Goal: Browse casually: Explore the website without a specific task or goal

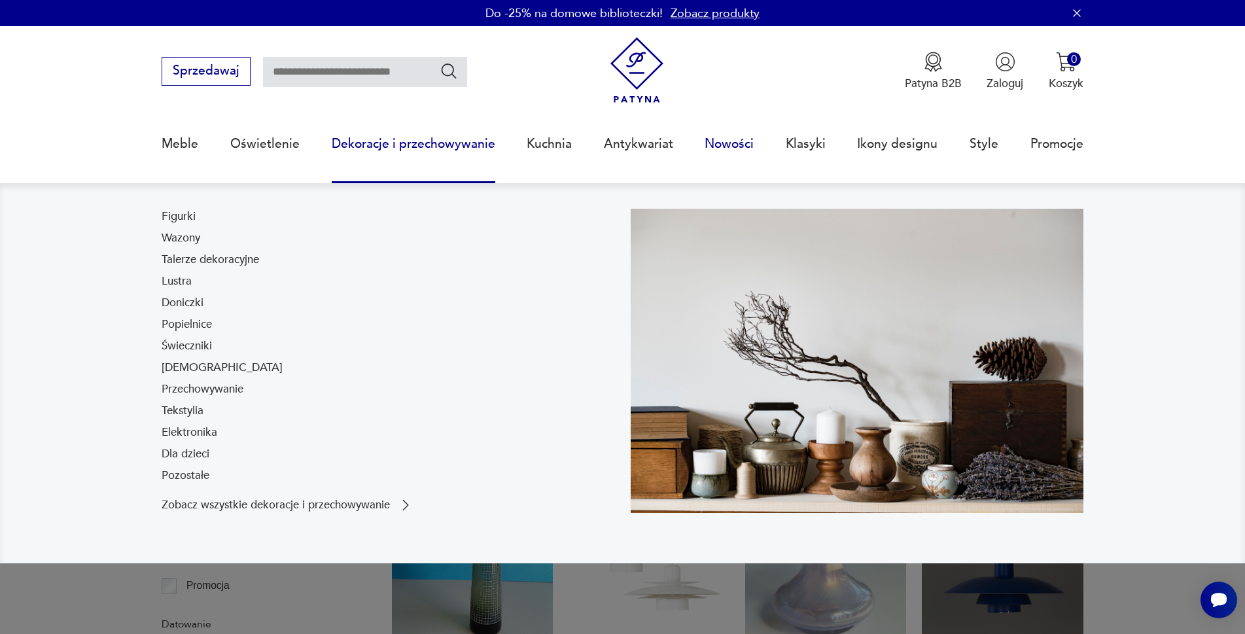
click at [731, 144] on link "Nowości" at bounding box center [729, 144] width 49 height 60
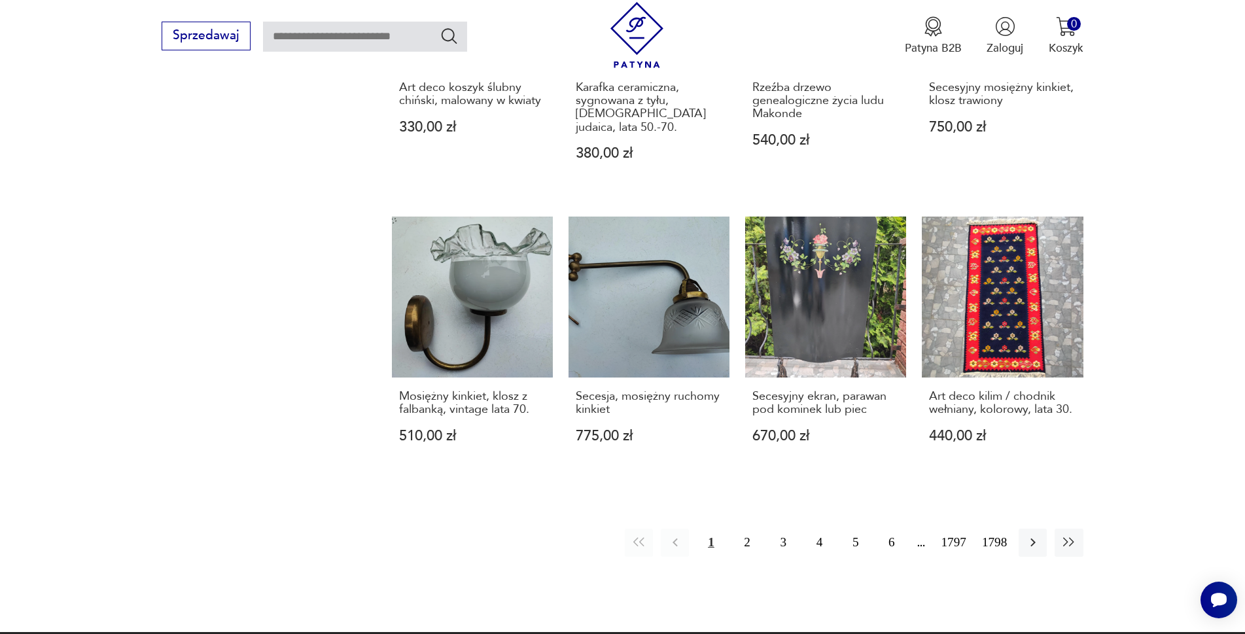
scroll to position [1203, 0]
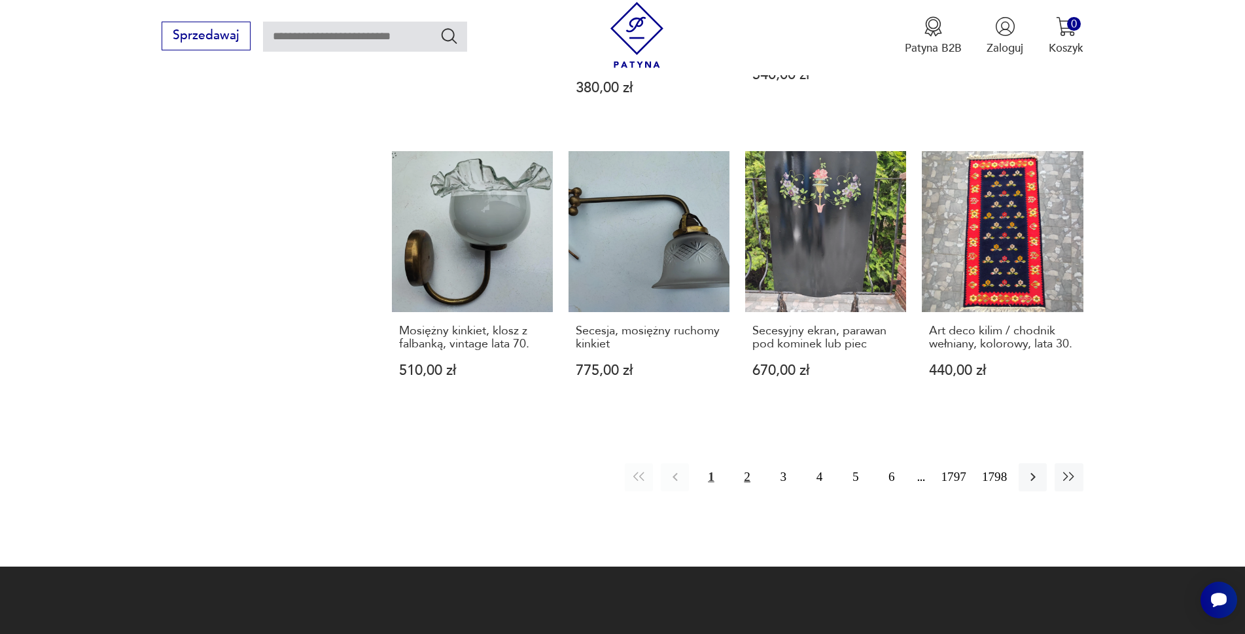
click at [751, 474] on button "2" at bounding box center [747, 477] width 28 height 28
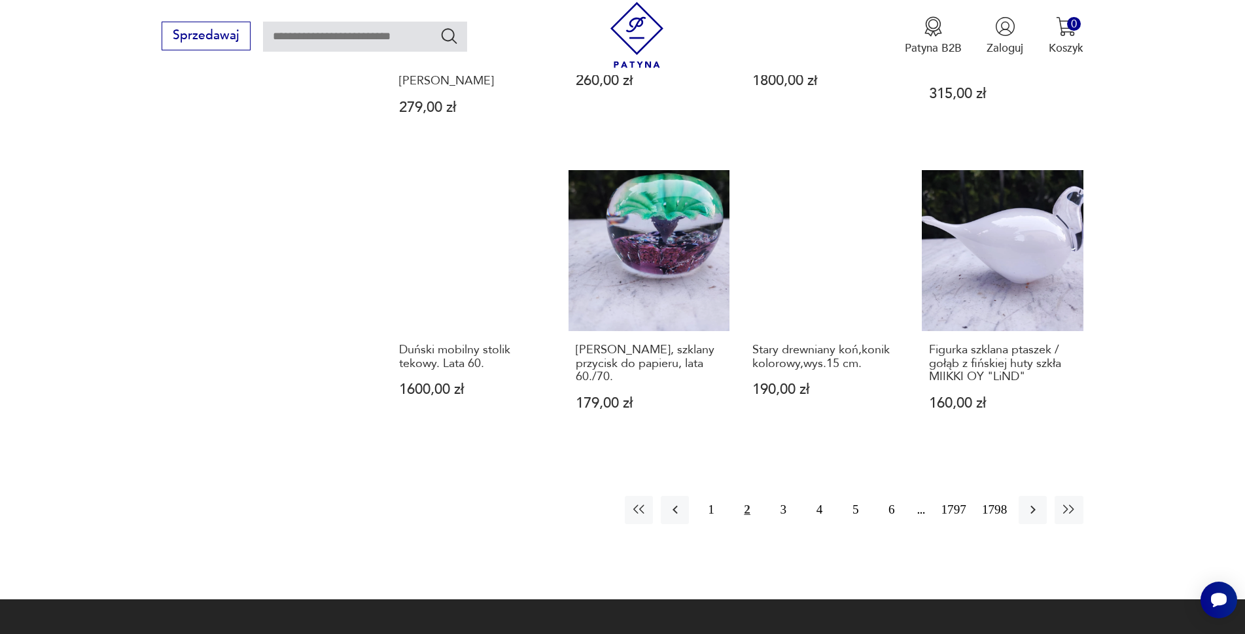
scroll to position [1334, 0]
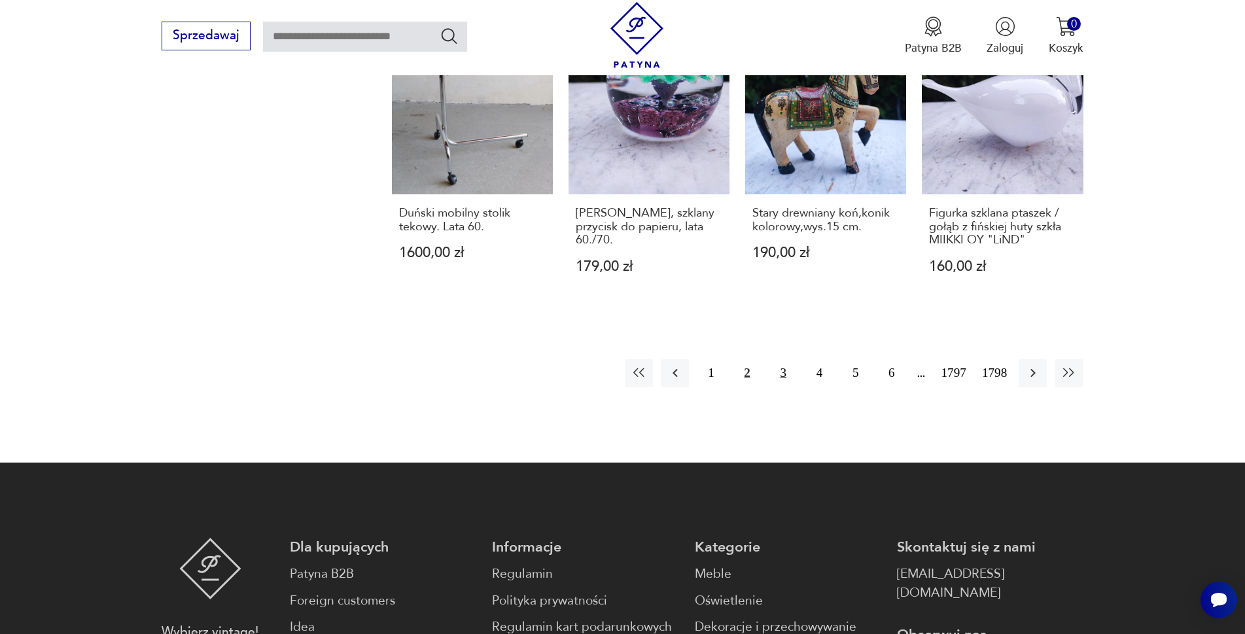
click at [784, 368] on button "3" at bounding box center [783, 373] width 28 height 28
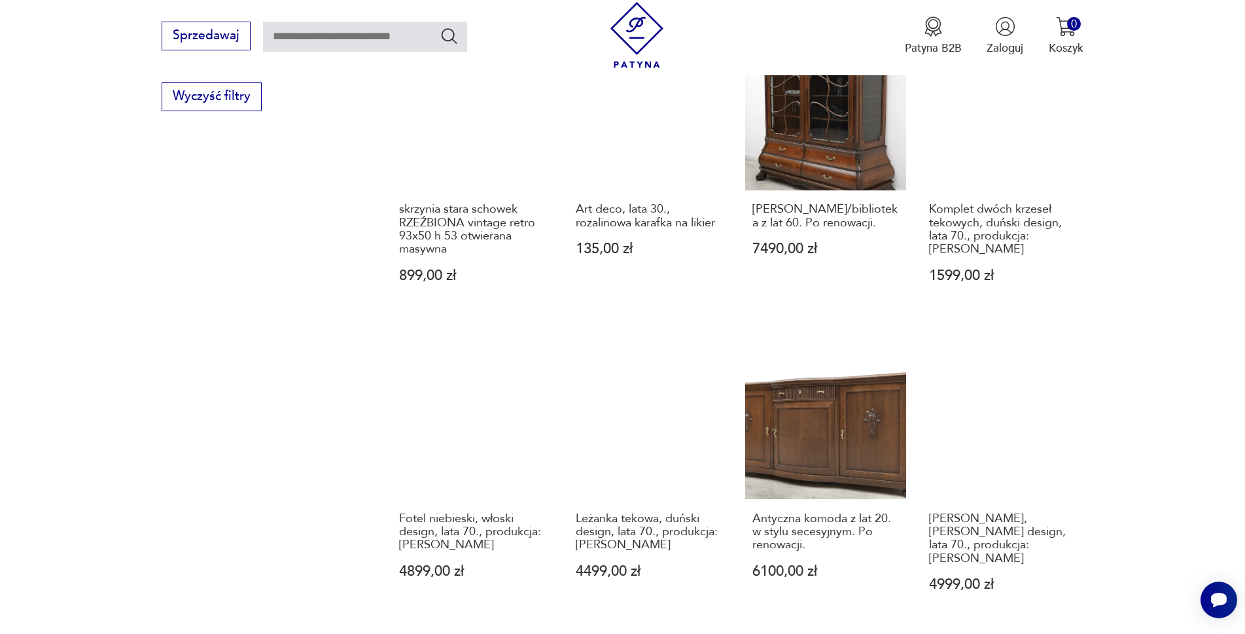
scroll to position [1138, 0]
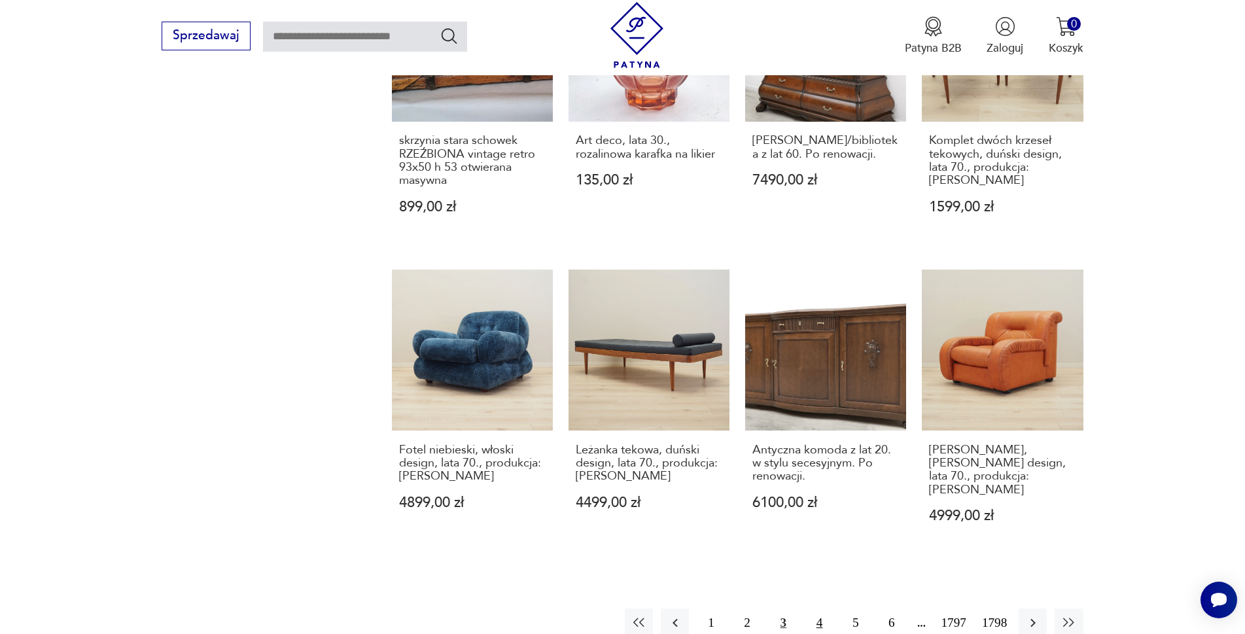
click at [822, 608] on button "4" at bounding box center [819, 622] width 28 height 28
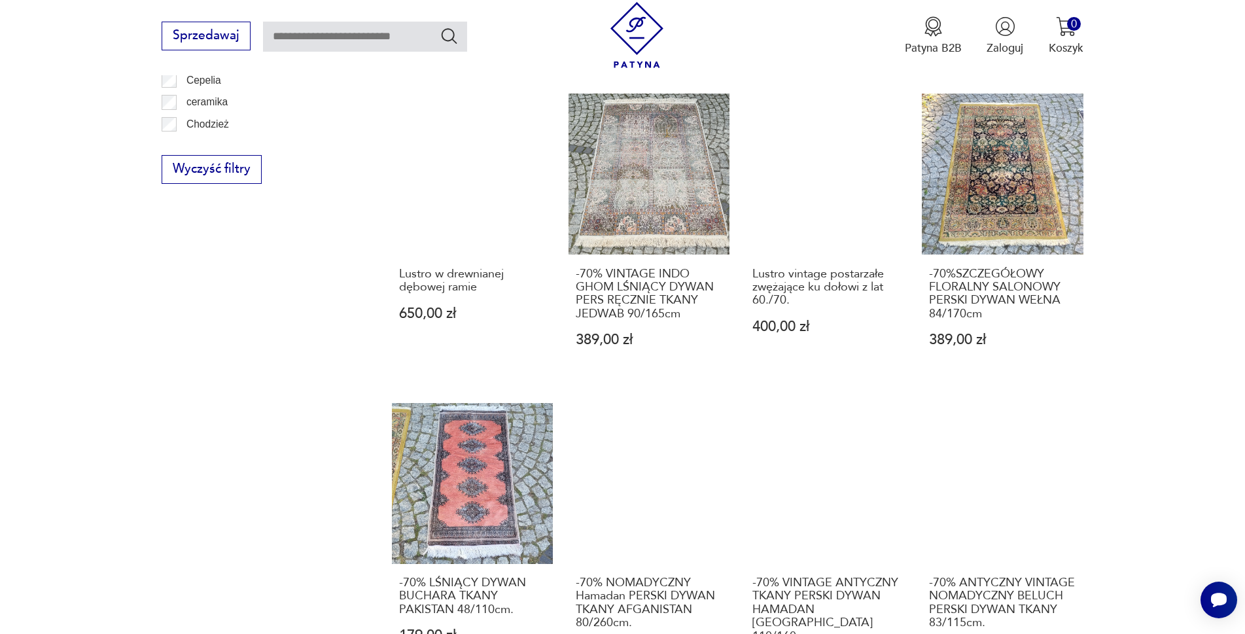
scroll to position [1138, 0]
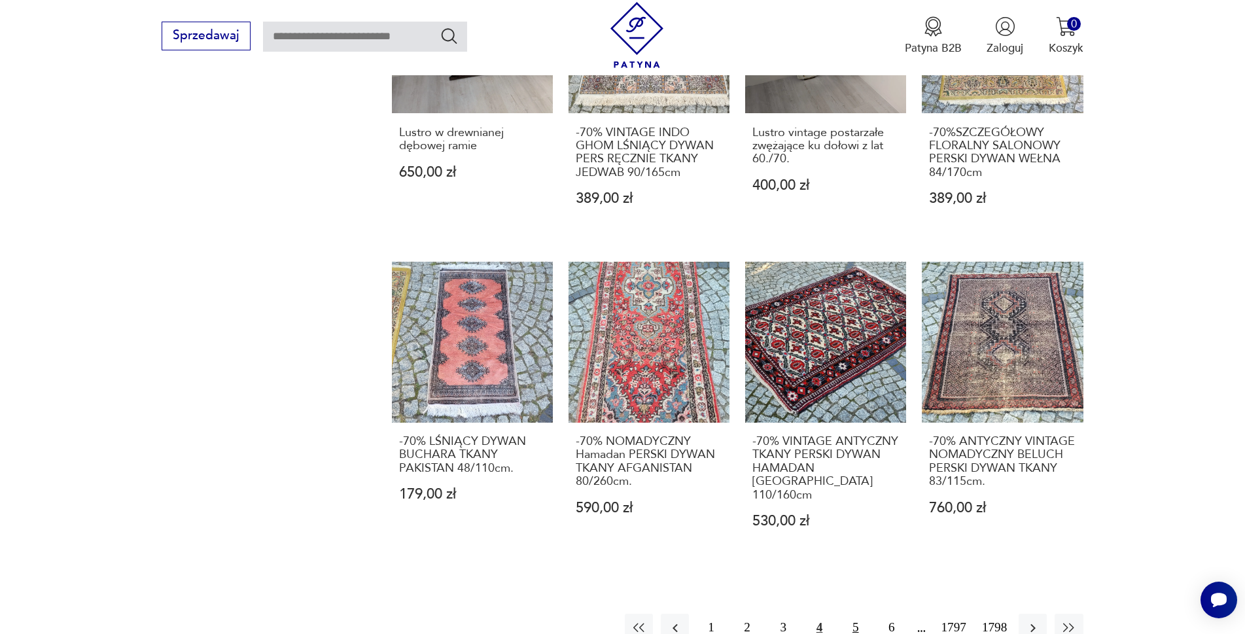
click at [852, 614] on button "5" at bounding box center [855, 628] width 28 height 28
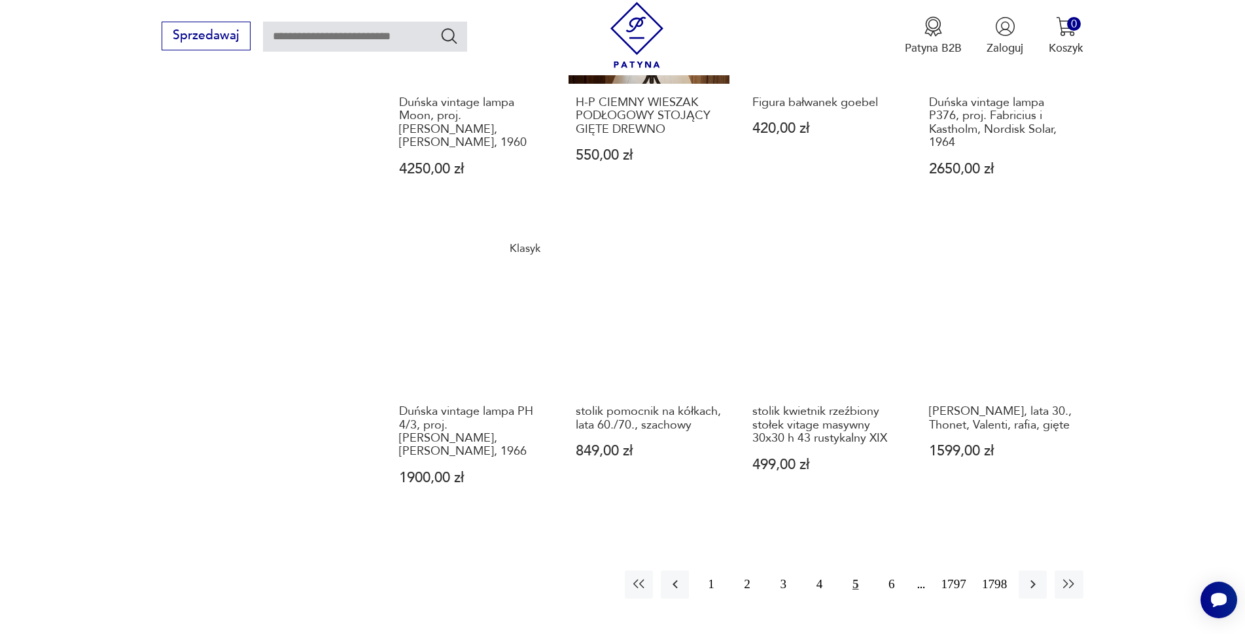
scroll to position [1268, 0]
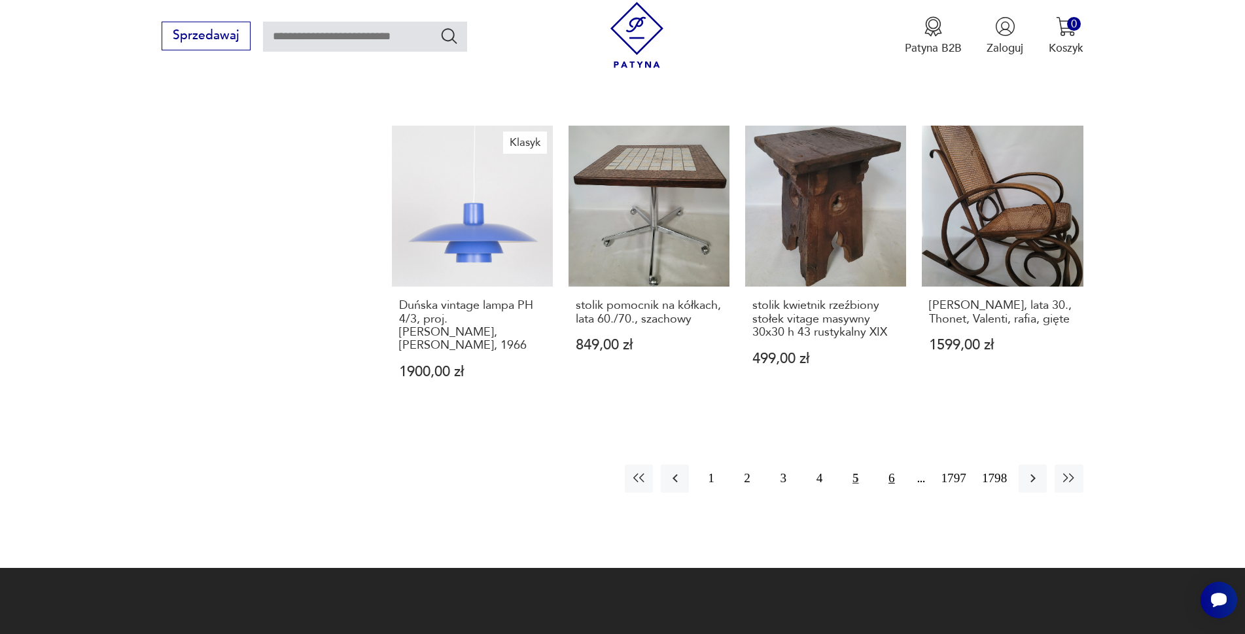
click at [892, 464] on button "6" at bounding box center [891, 478] width 28 height 28
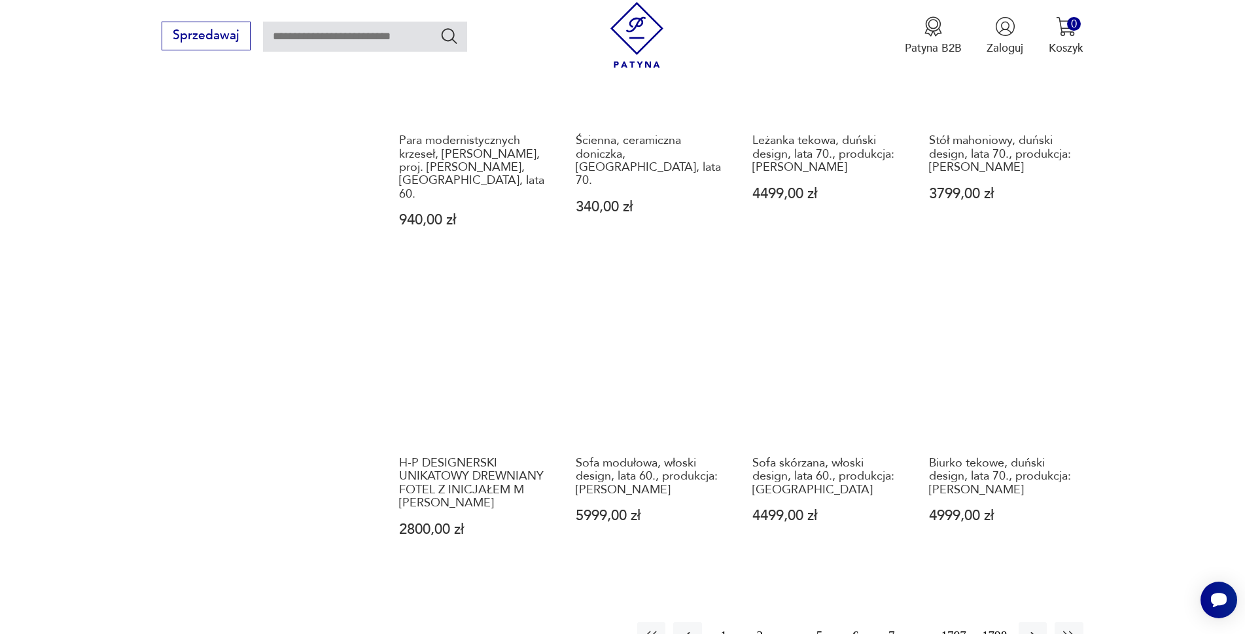
scroll to position [1268, 0]
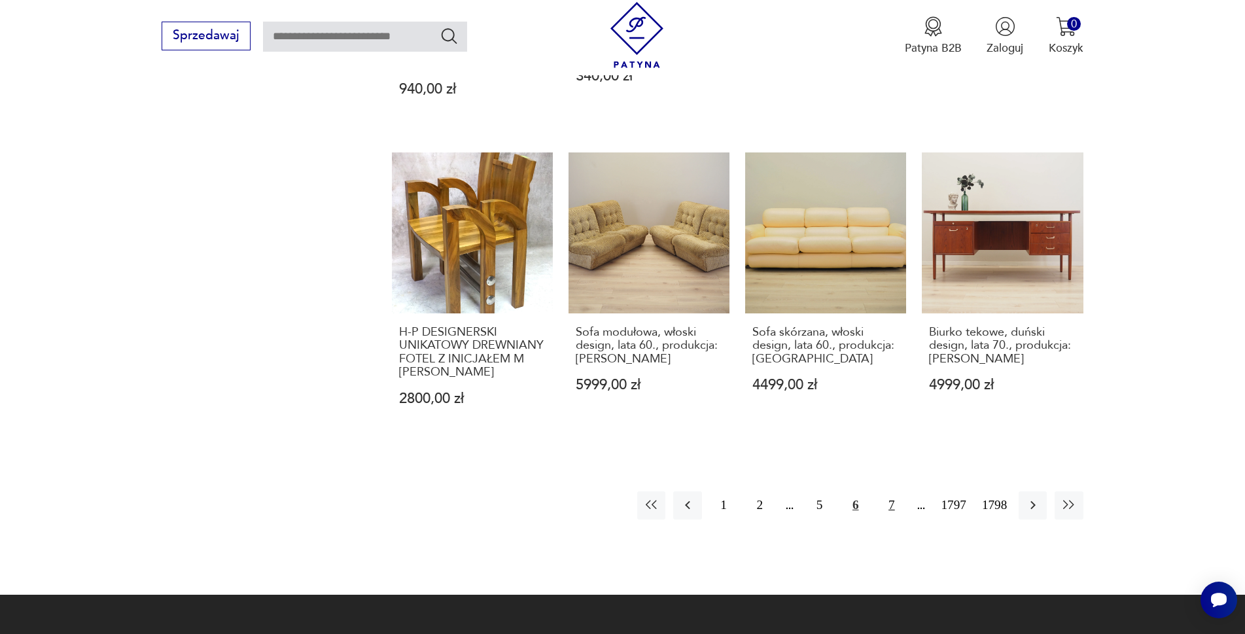
click at [892, 491] on button "7" at bounding box center [891, 505] width 28 height 28
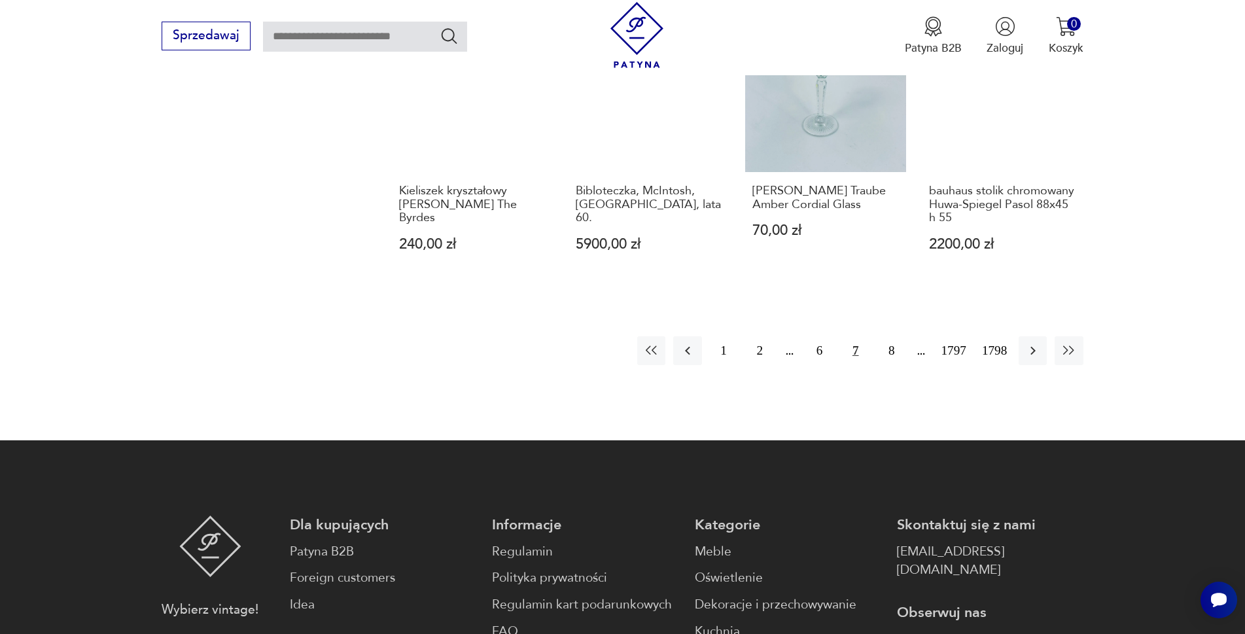
scroll to position [1399, 0]
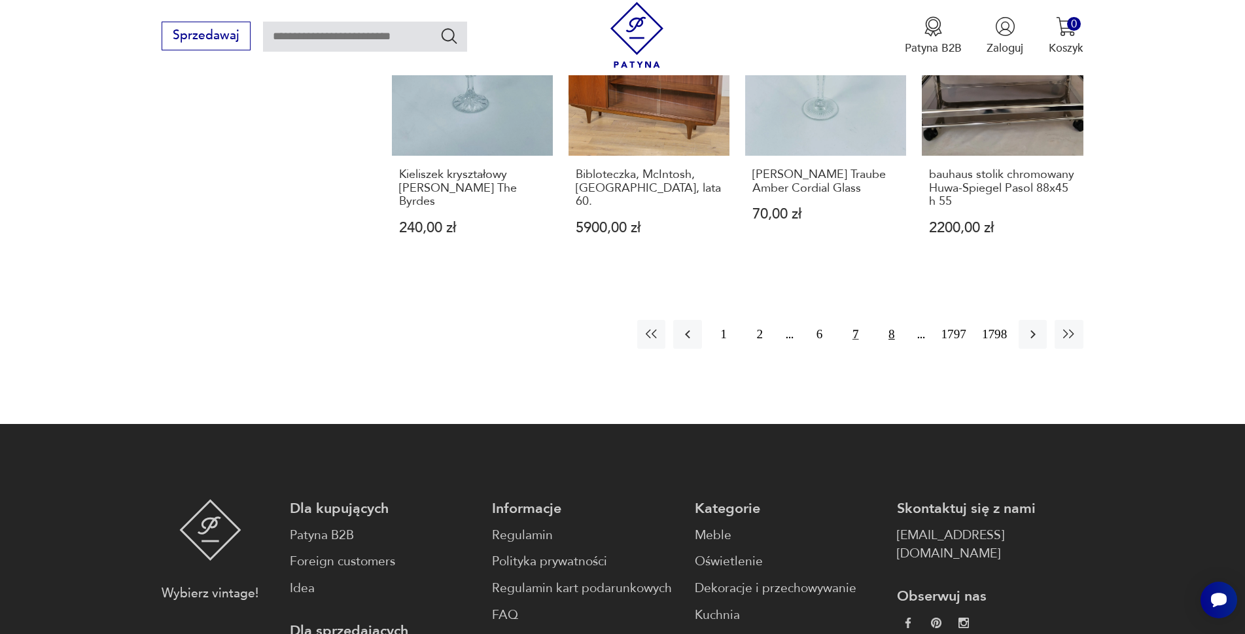
click at [891, 320] on button "8" at bounding box center [891, 334] width 28 height 28
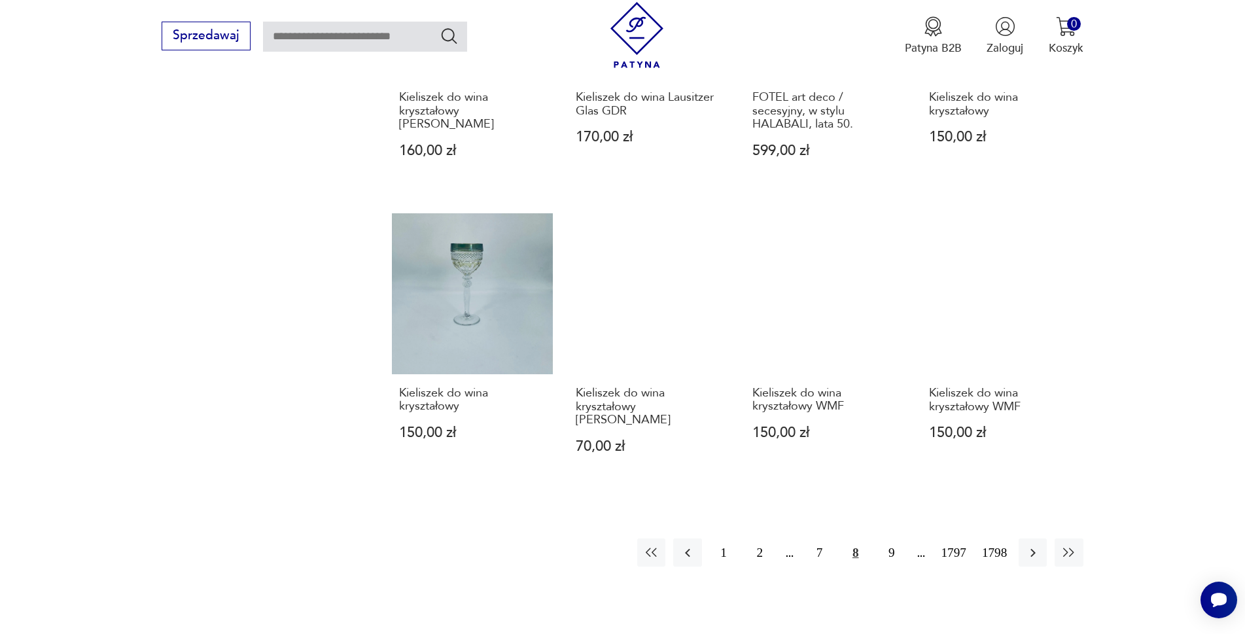
scroll to position [1138, 0]
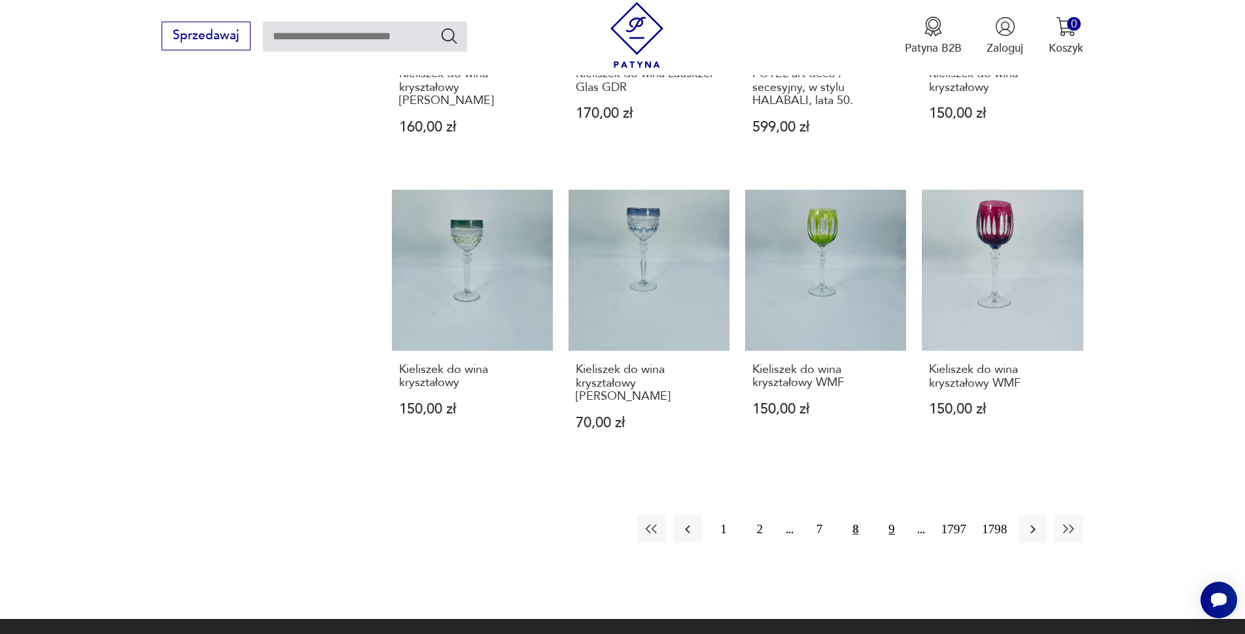
click at [892, 529] on button "9" at bounding box center [891, 529] width 28 height 28
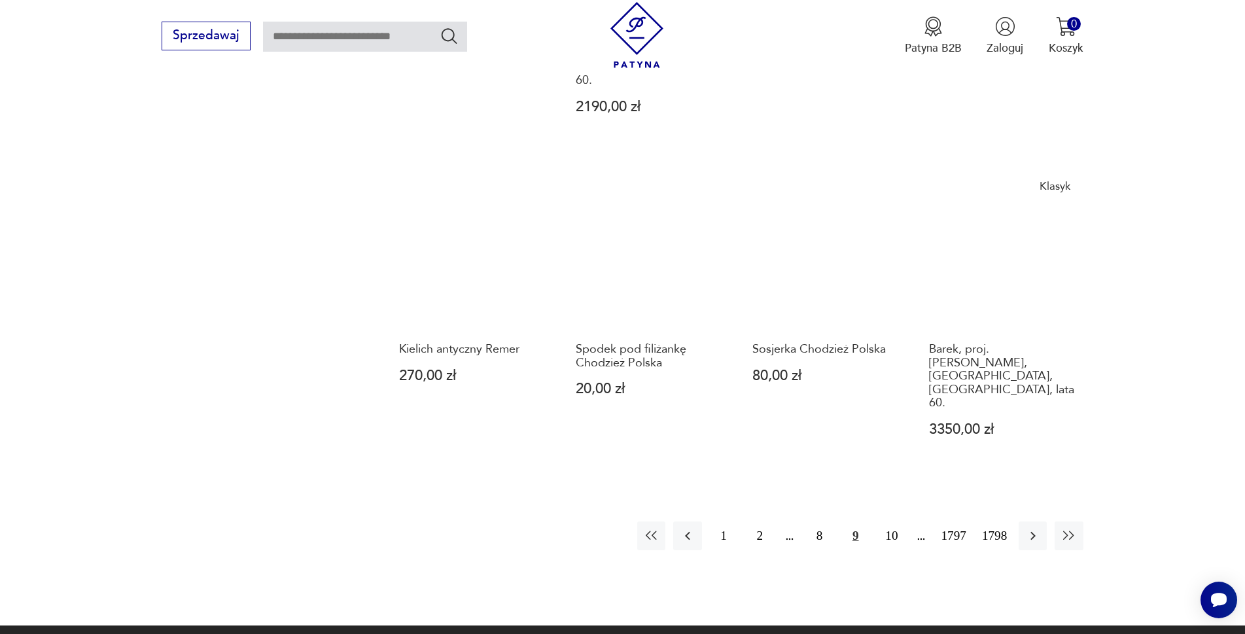
scroll to position [1203, 0]
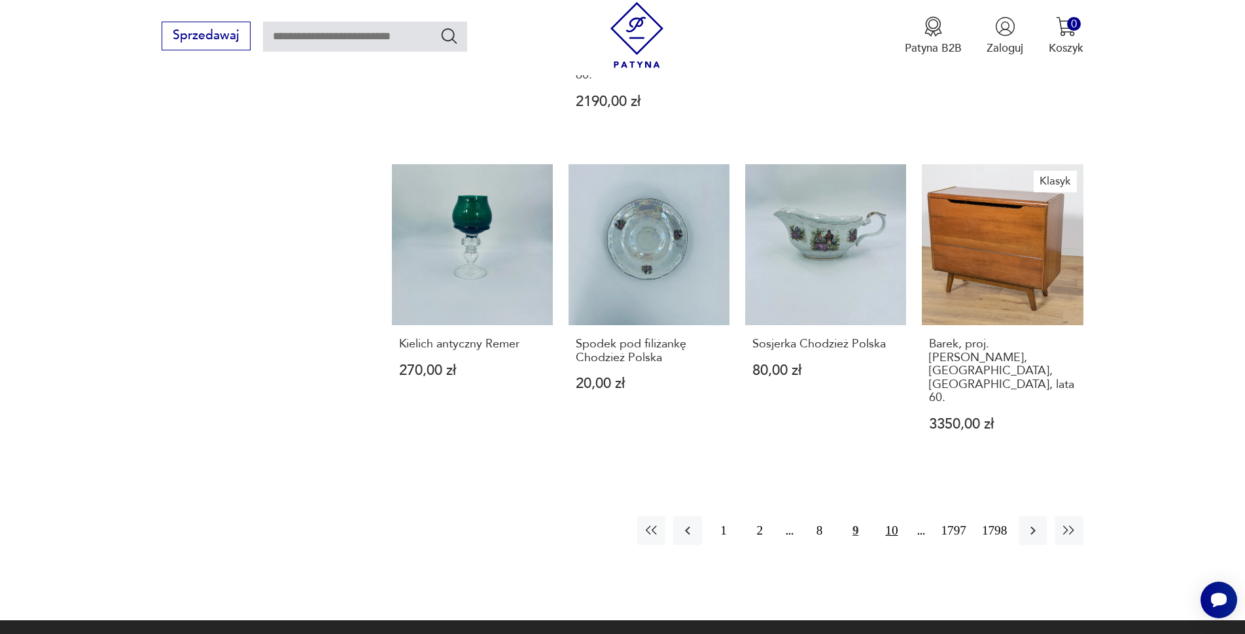
click at [897, 516] on button "10" at bounding box center [891, 530] width 28 height 28
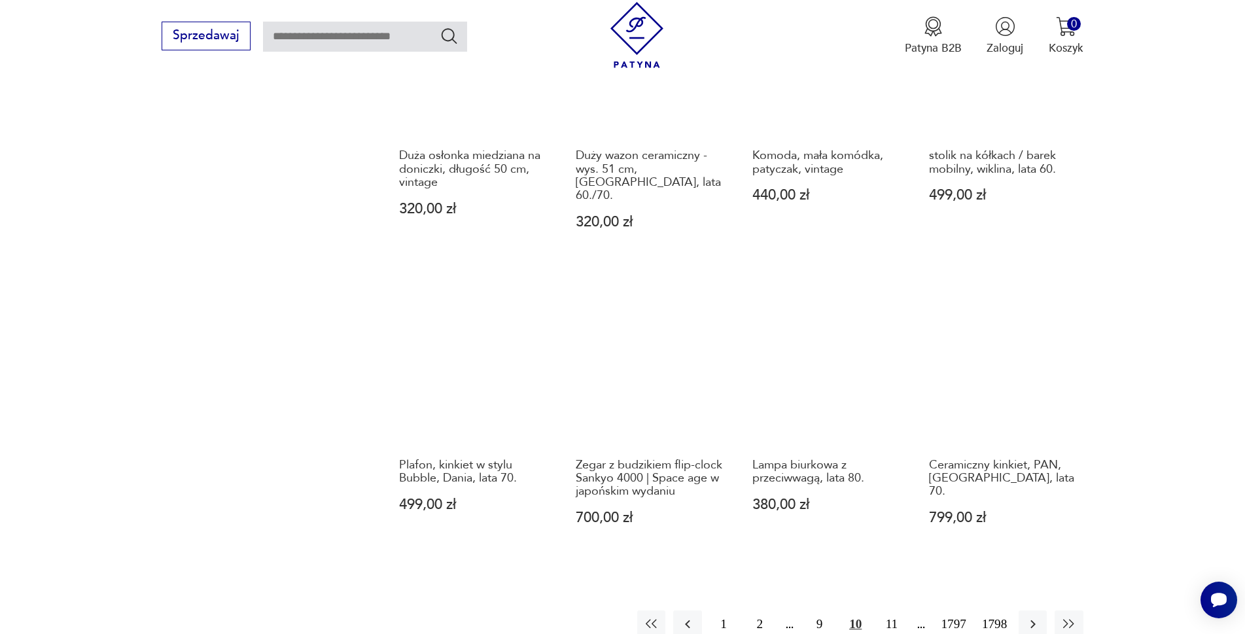
scroll to position [1138, 0]
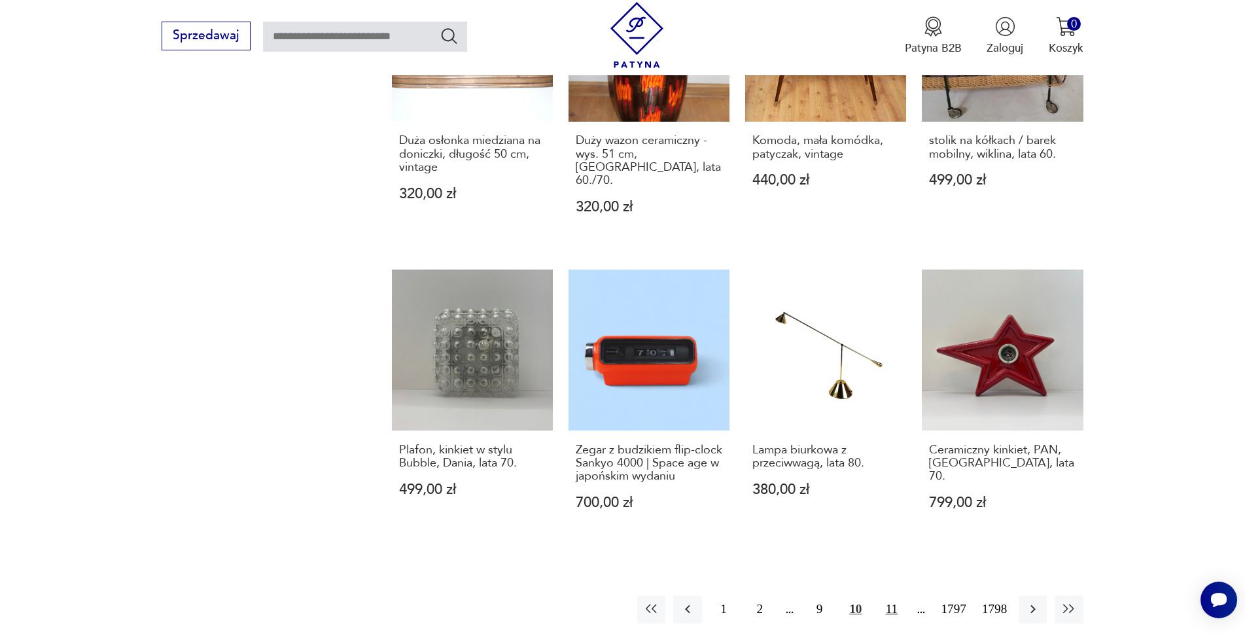
click at [889, 595] on button "11" at bounding box center [891, 609] width 28 height 28
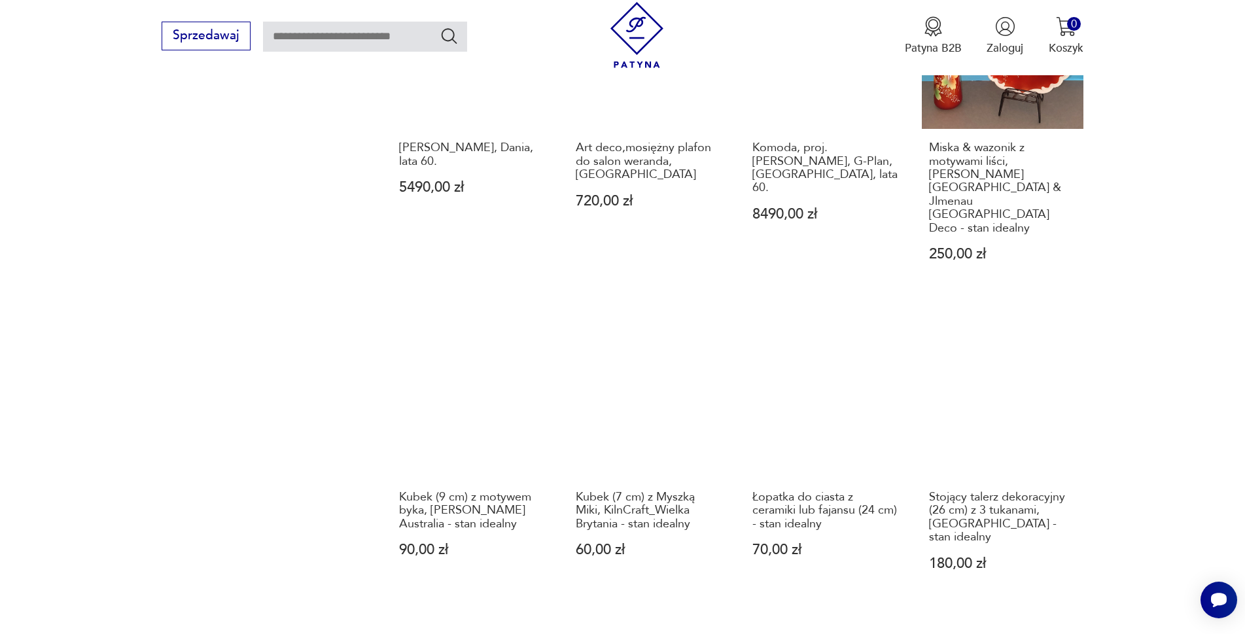
scroll to position [1268, 0]
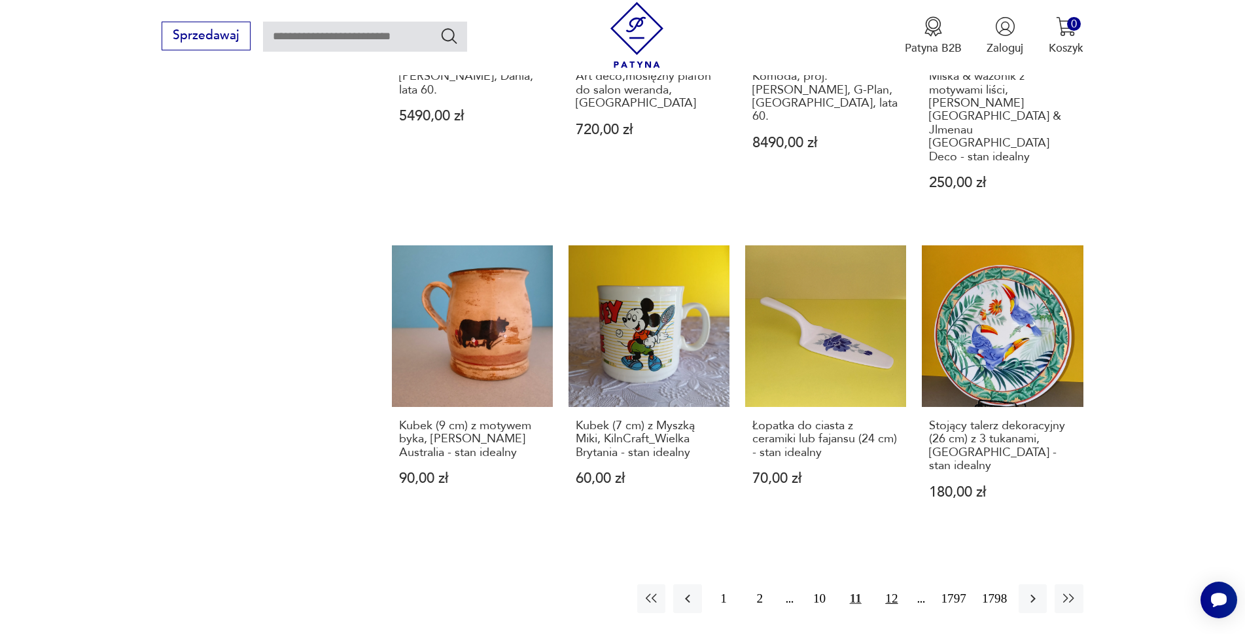
click at [893, 584] on button "12" at bounding box center [891, 598] width 28 height 28
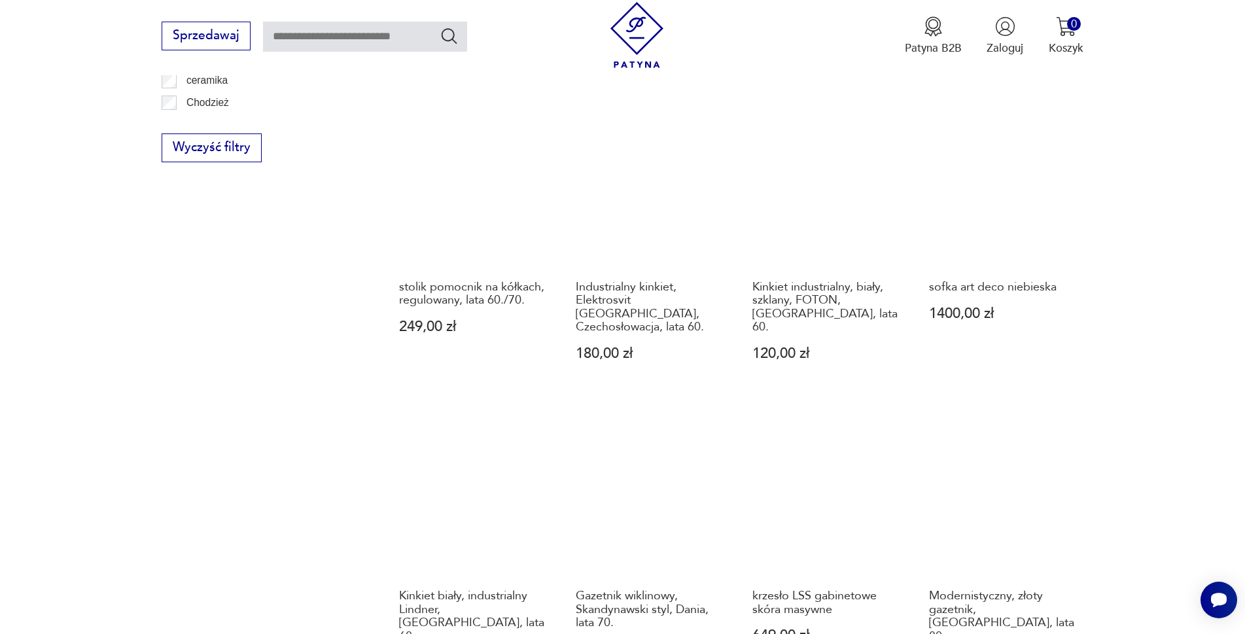
scroll to position [1138, 0]
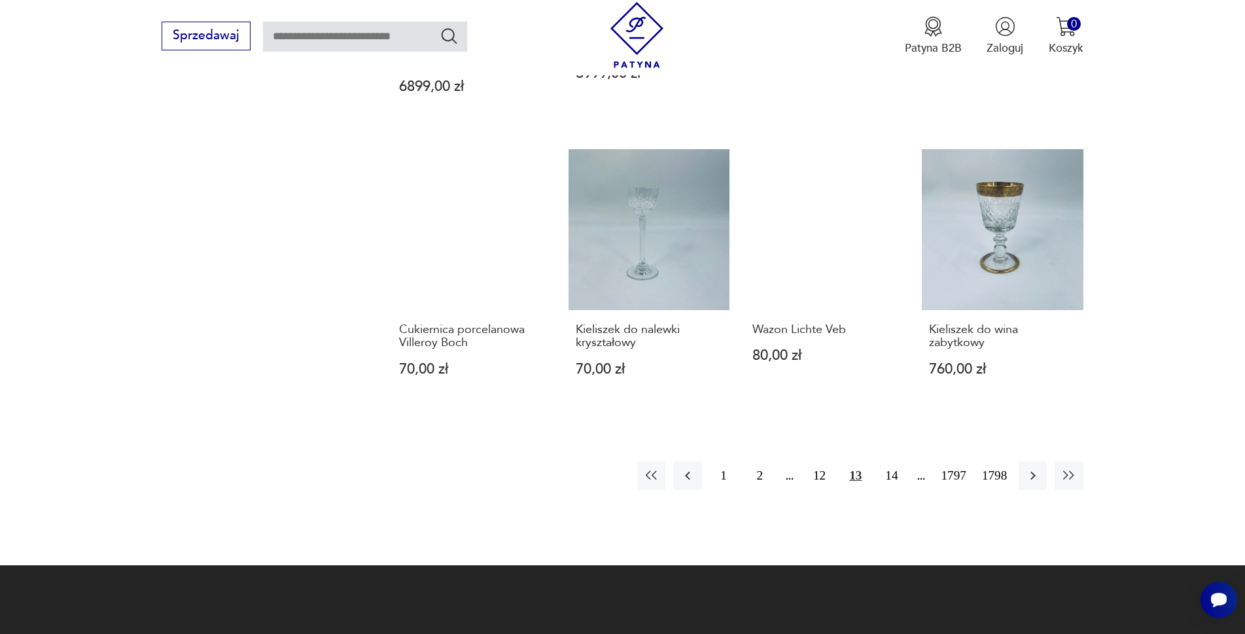
scroll to position [1268, 0]
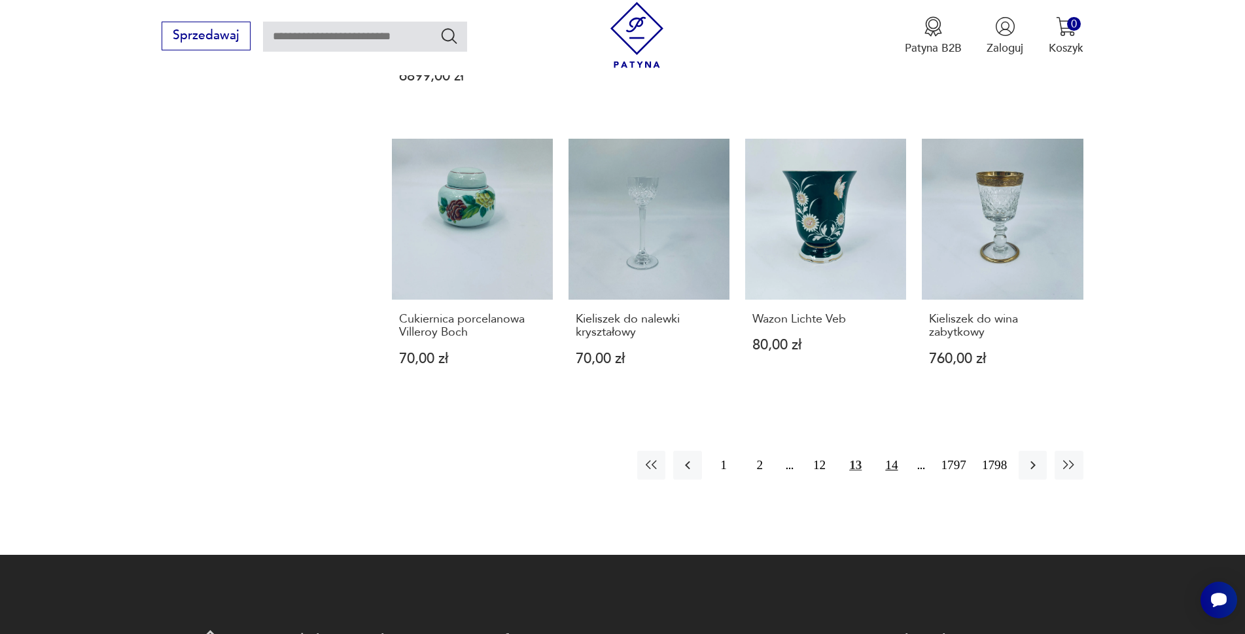
click at [890, 451] on button "14" at bounding box center [891, 465] width 28 height 28
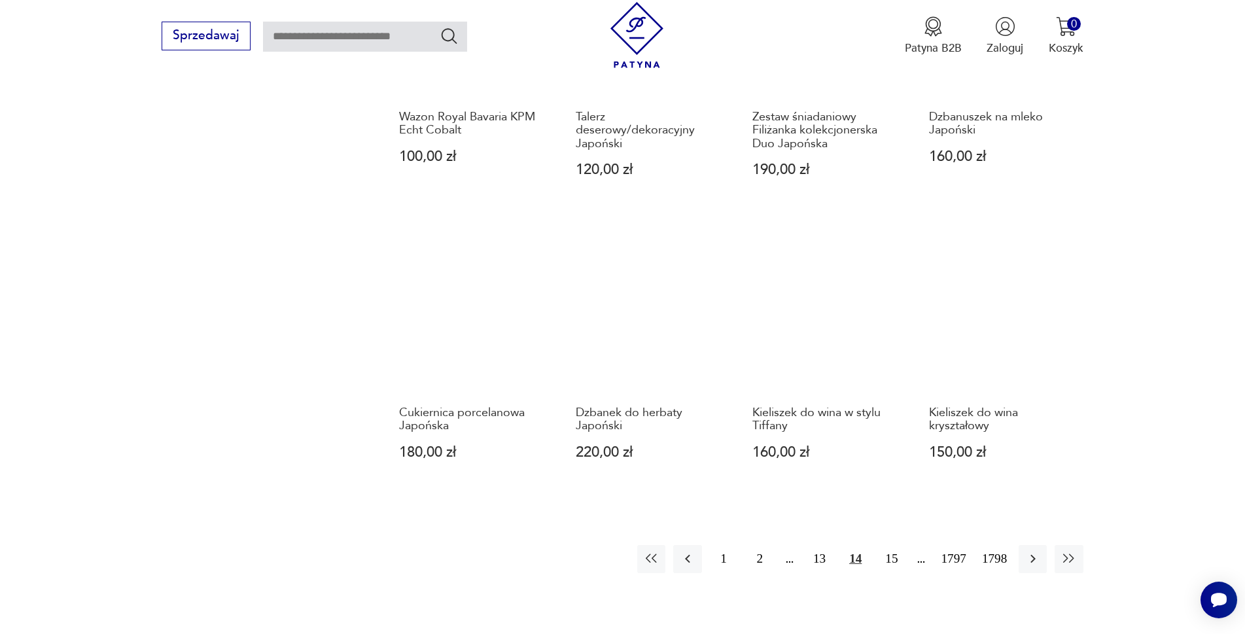
scroll to position [1203, 0]
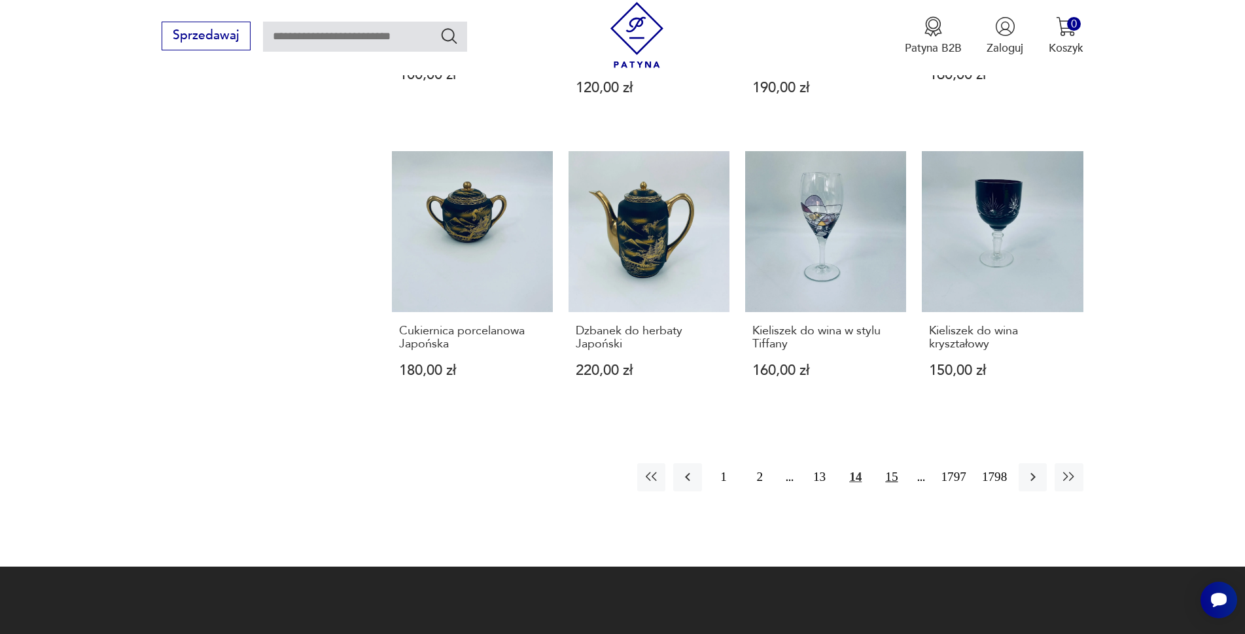
click at [893, 463] on button "15" at bounding box center [891, 477] width 28 height 28
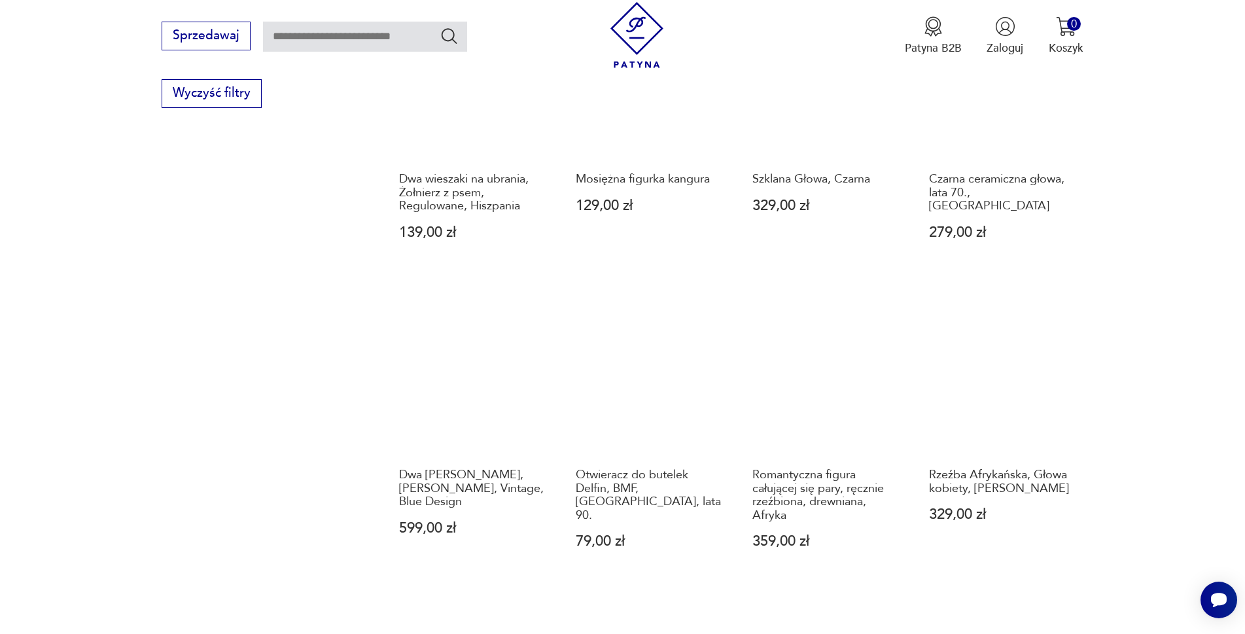
scroll to position [1203, 0]
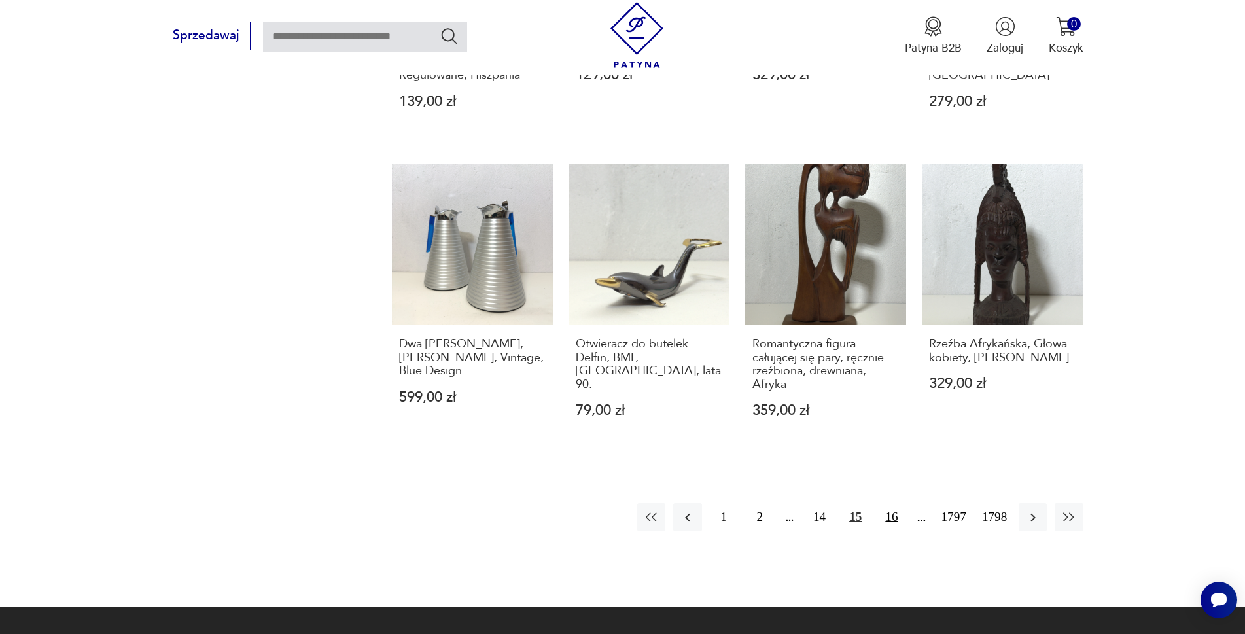
click at [890, 518] on button "16" at bounding box center [891, 517] width 28 height 28
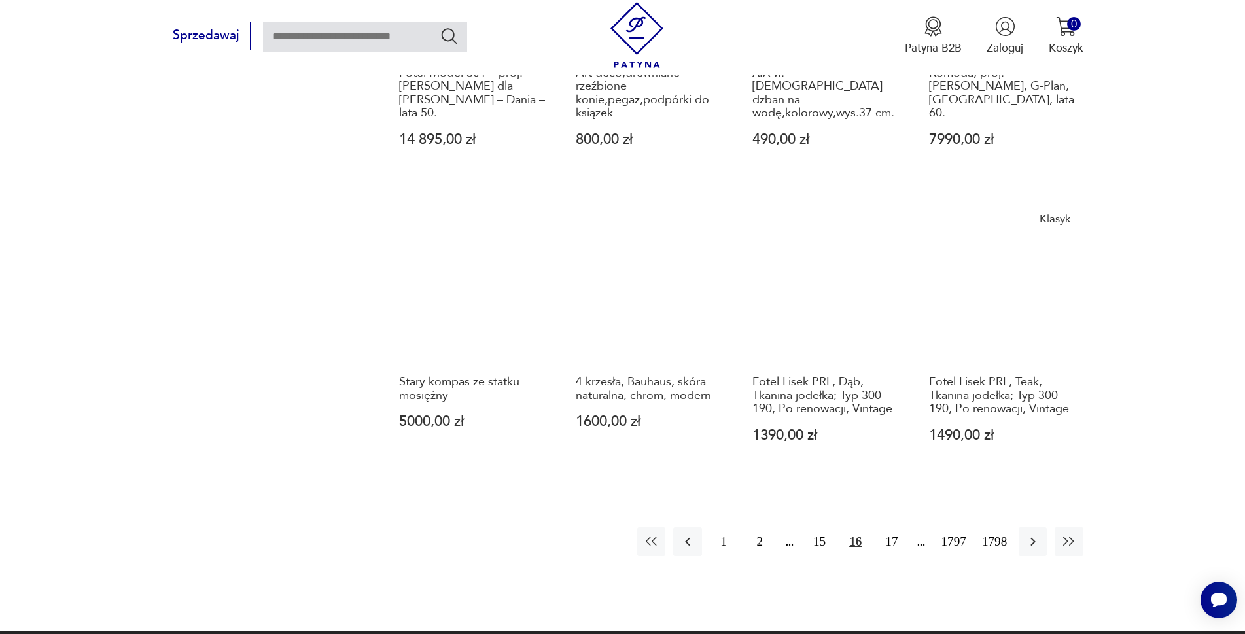
scroll to position [1203, 0]
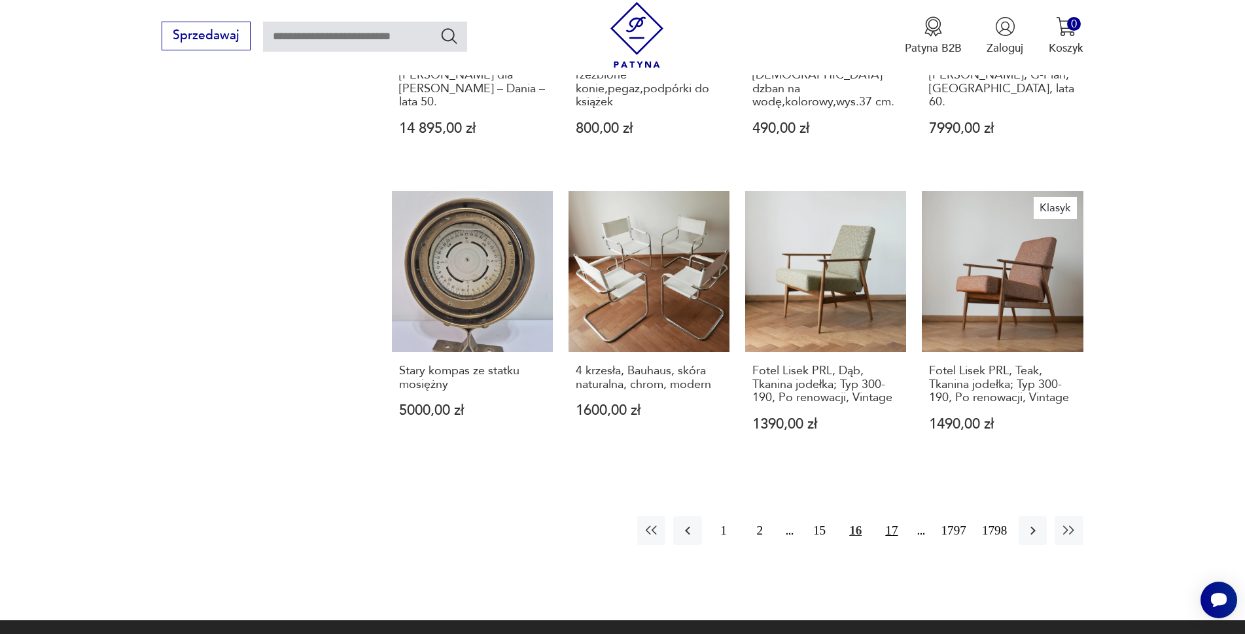
click at [892, 527] on button "17" at bounding box center [891, 530] width 28 height 28
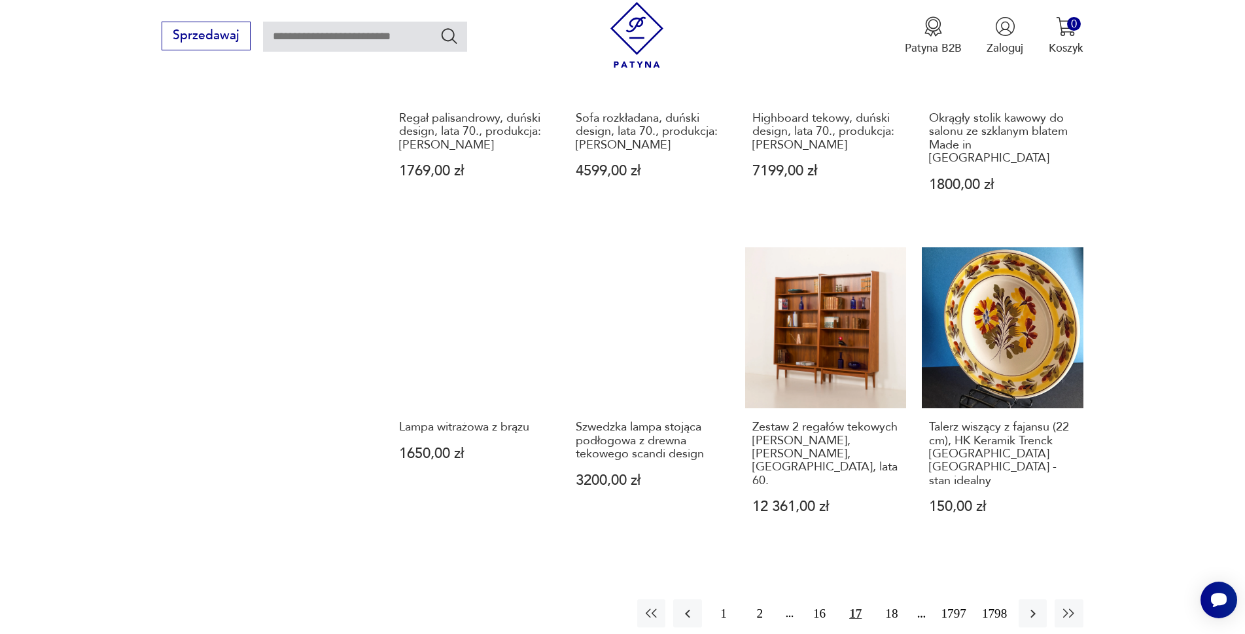
scroll to position [1268, 0]
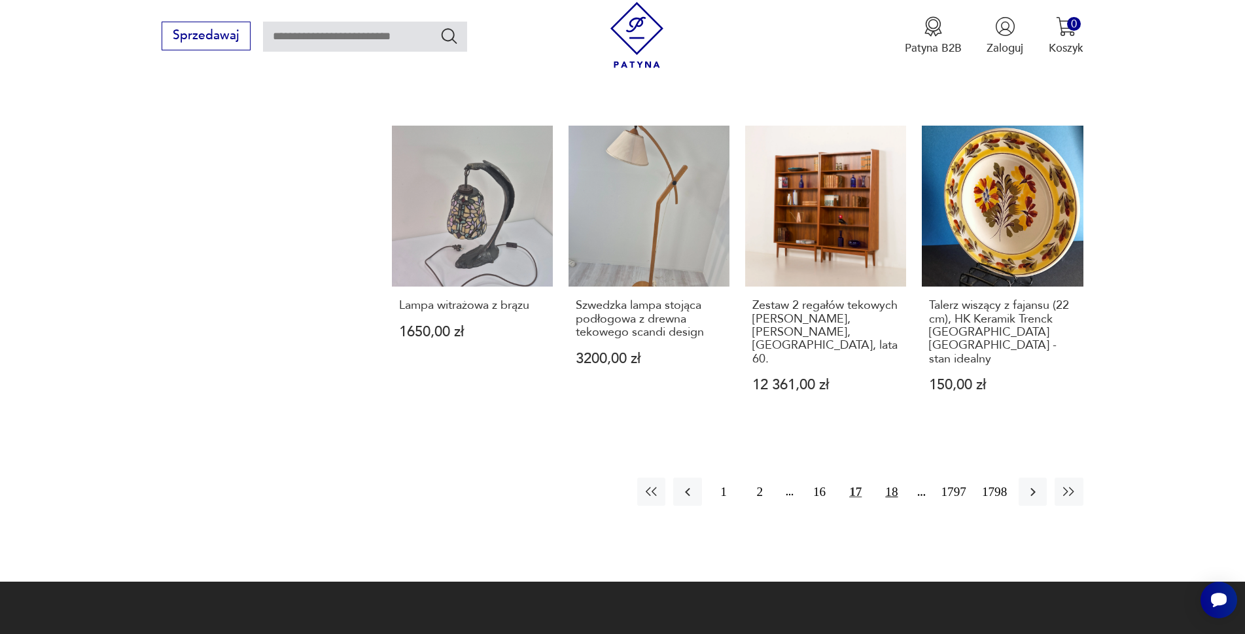
click at [887, 478] on button "18" at bounding box center [891, 492] width 28 height 28
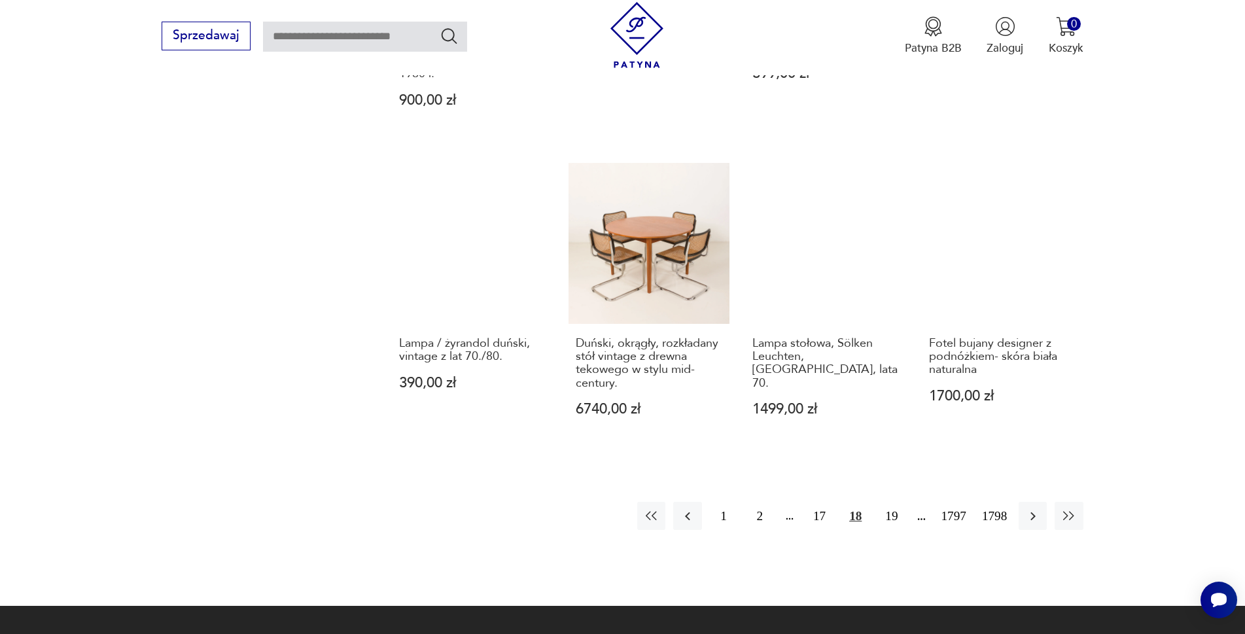
scroll to position [1334, 0]
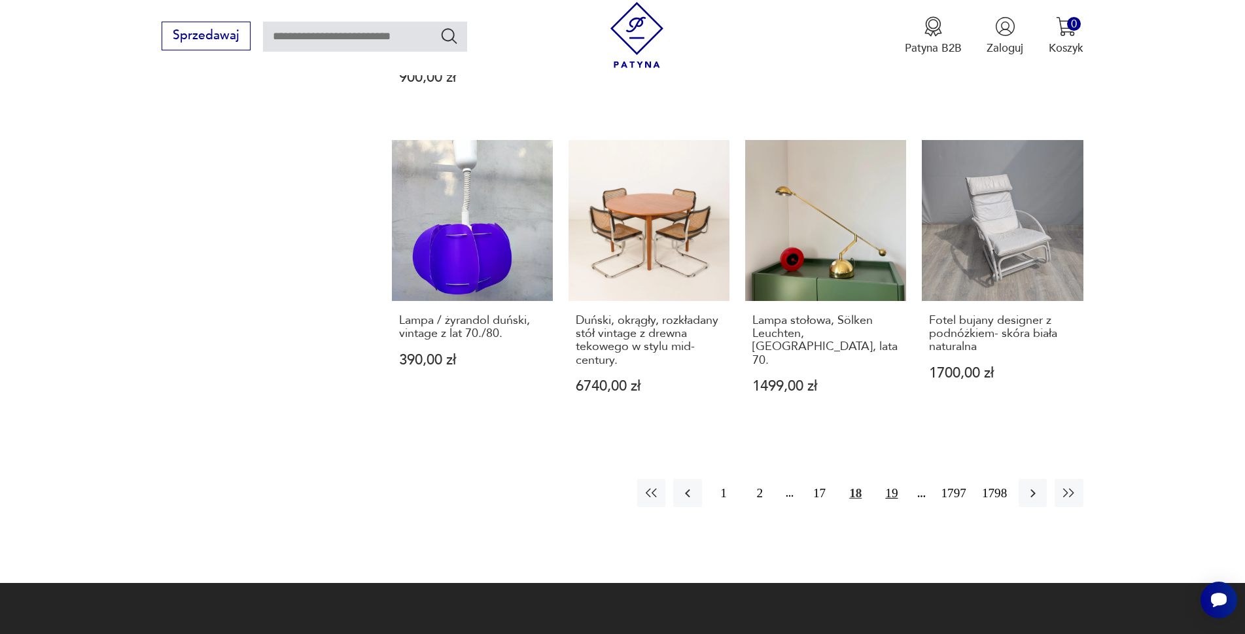
click at [887, 479] on button "19" at bounding box center [891, 493] width 28 height 28
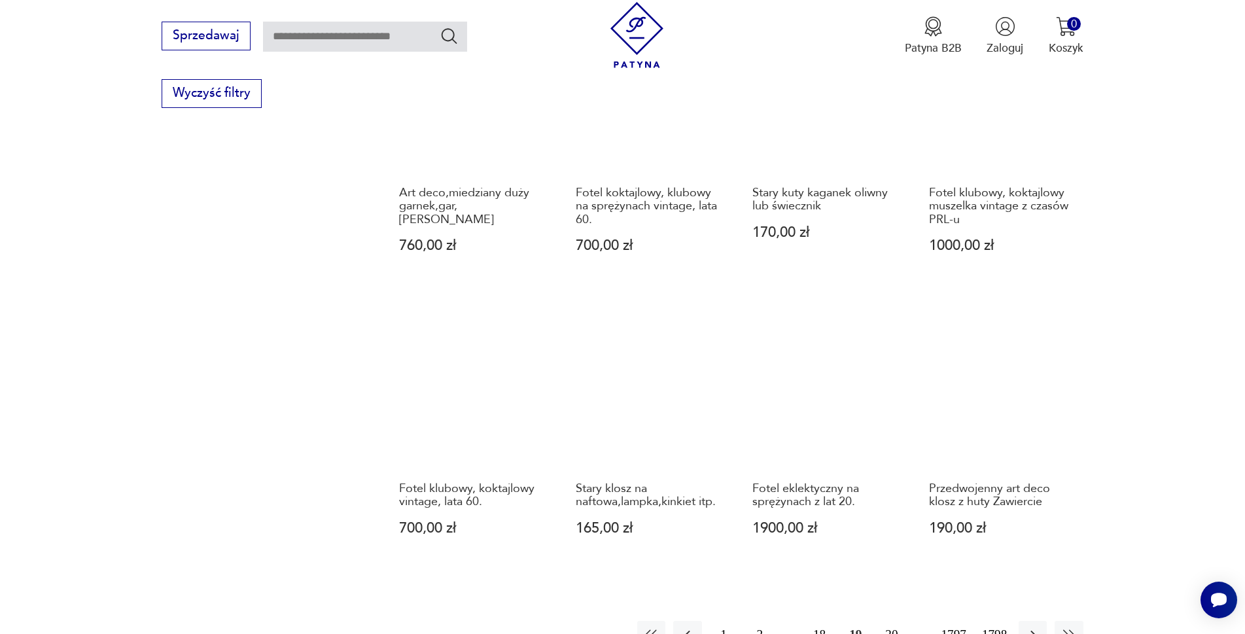
scroll to position [1203, 0]
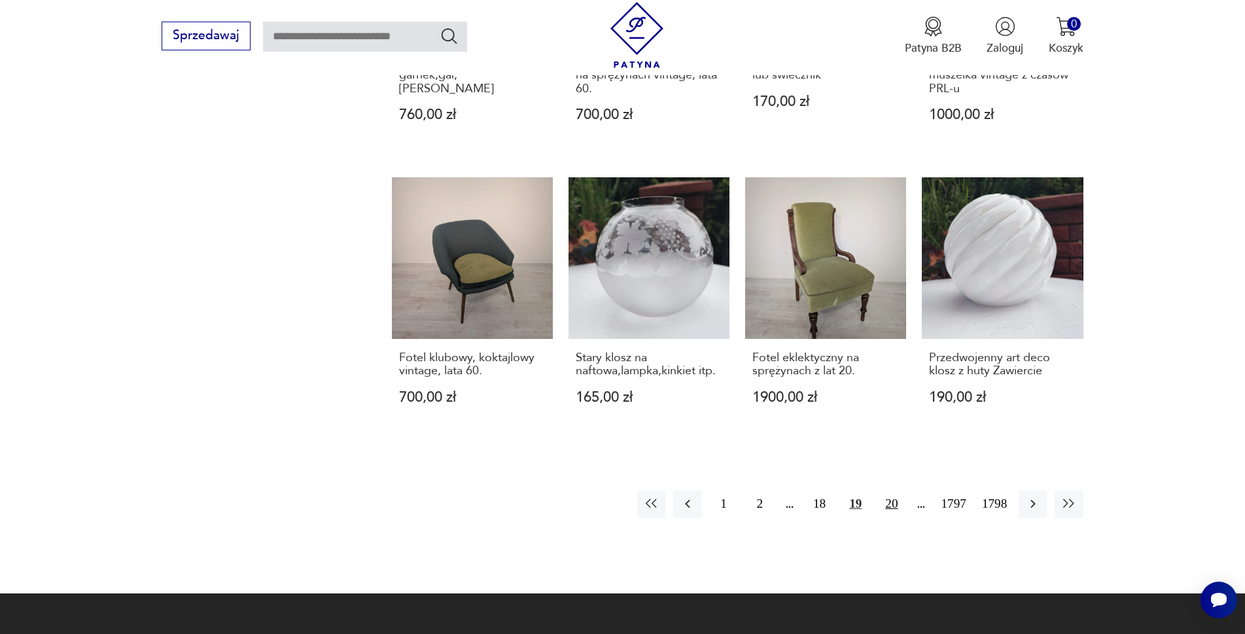
click at [891, 500] on button "20" at bounding box center [891, 504] width 28 height 28
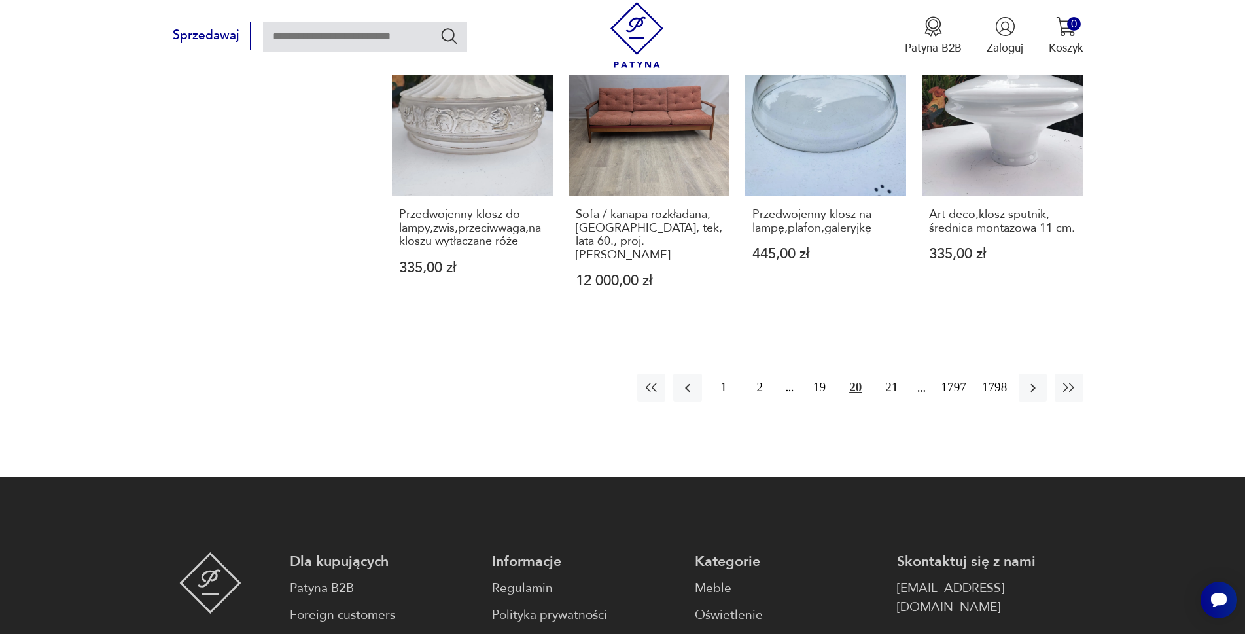
scroll to position [1334, 0]
